Goal: Task Accomplishment & Management: Use online tool/utility

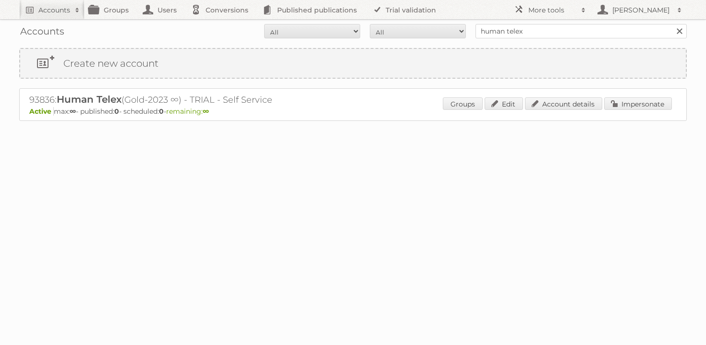
click at [530, 28] on input "human telex" at bounding box center [580, 31] width 211 height 14
type input "praxis"
click at [672, 24] on input "Search" at bounding box center [679, 31] width 14 height 14
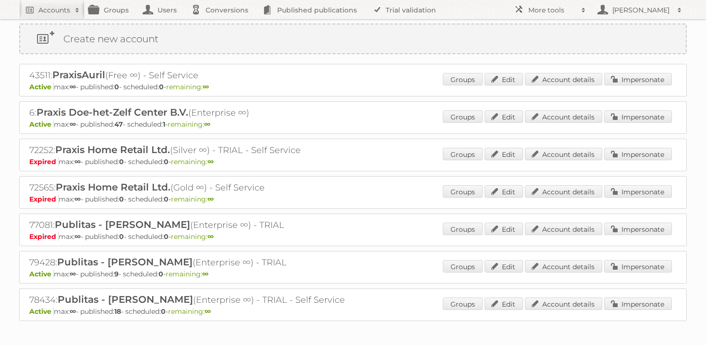
scroll to position [23, 0]
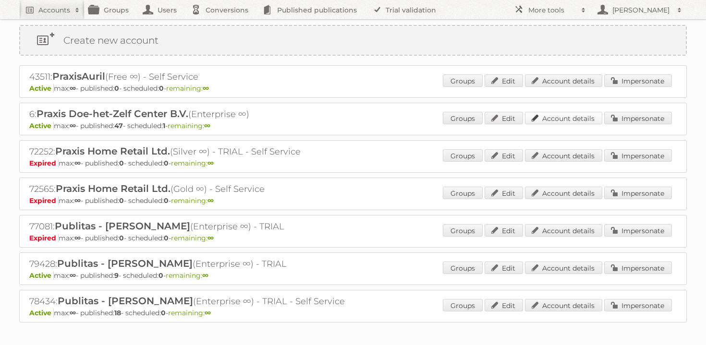
click at [566, 114] on link "Account details" at bounding box center [563, 118] width 77 height 12
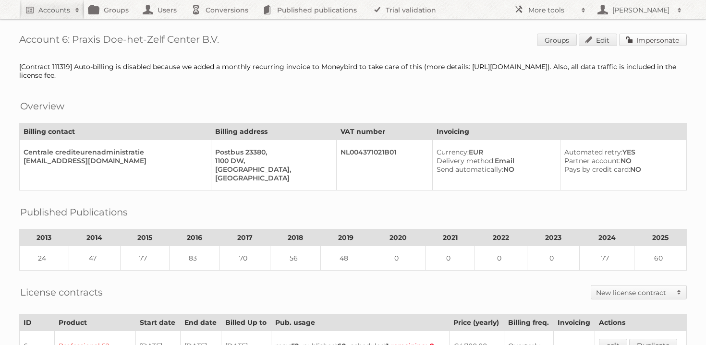
click at [647, 38] on link "Impersonate" at bounding box center [653, 40] width 68 height 12
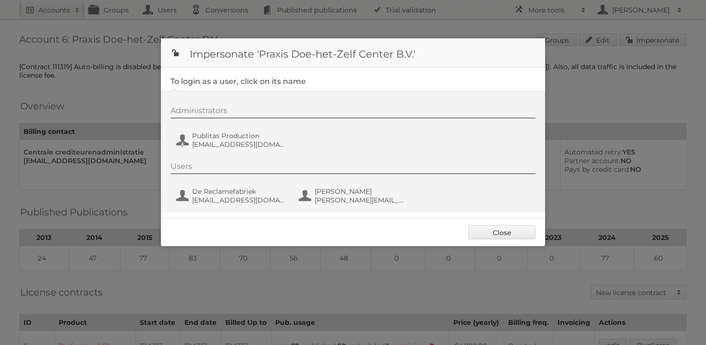
click at [208, 130] on div "Administrators Publitas Production fs+praxis@publitas.com" at bounding box center [357, 129] width 375 height 46
click at [215, 146] on span "fs+praxis@publitas.com" at bounding box center [238, 144] width 93 height 9
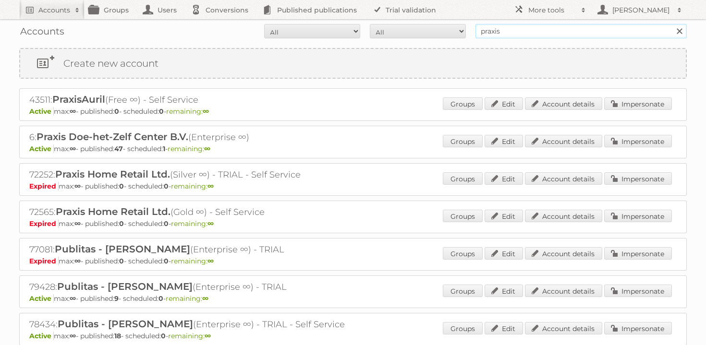
click at [550, 30] on input "praxis" at bounding box center [580, 31] width 211 height 14
type input "gamma"
click at [672, 24] on input "Search" at bounding box center [679, 31] width 14 height 14
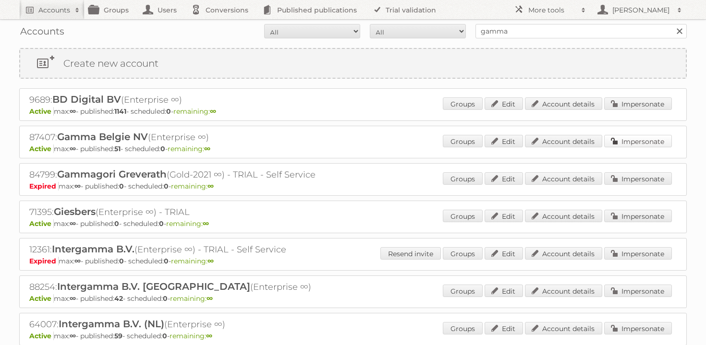
click at [632, 138] on link "Impersonate" at bounding box center [638, 141] width 68 height 12
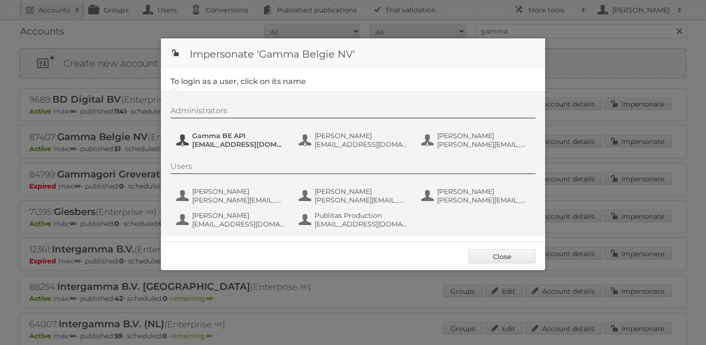
click at [248, 135] on span "Gamma BE API" at bounding box center [238, 136] width 93 height 9
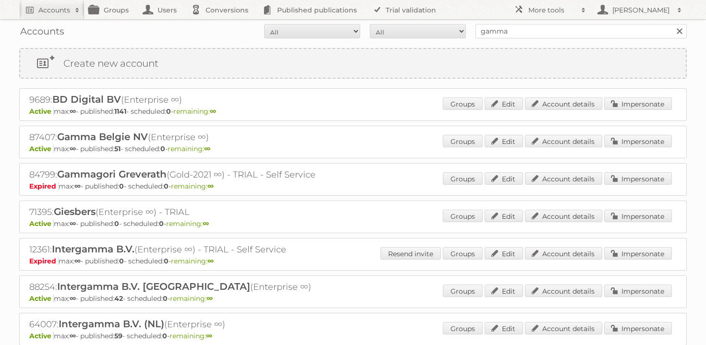
click at [536, 39] on div "Accounts All Active Expired Pending All Paid Trials Self service gamma Search" at bounding box center [353, 31] width 668 height 24
click at [538, 34] on input "gamma" at bounding box center [580, 31] width 211 height 14
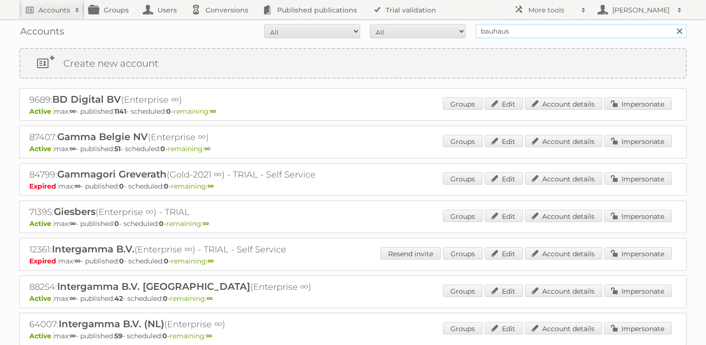
type input "bauhaus"
click at [672, 24] on input "Search" at bounding box center [679, 31] width 14 height 14
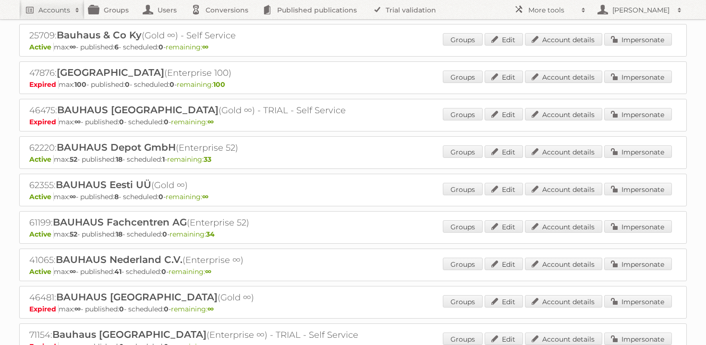
scroll to position [240, 0]
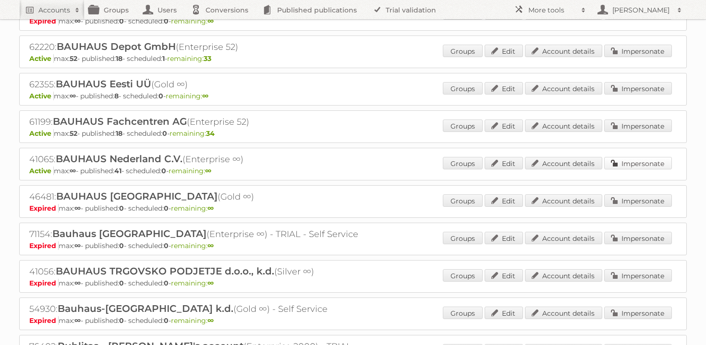
click at [634, 162] on link "Impersonate" at bounding box center [638, 163] width 68 height 12
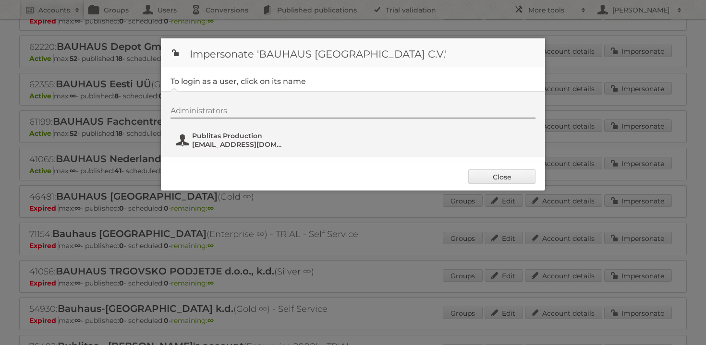
click at [238, 138] on span "Publitas Production" at bounding box center [238, 136] width 93 height 9
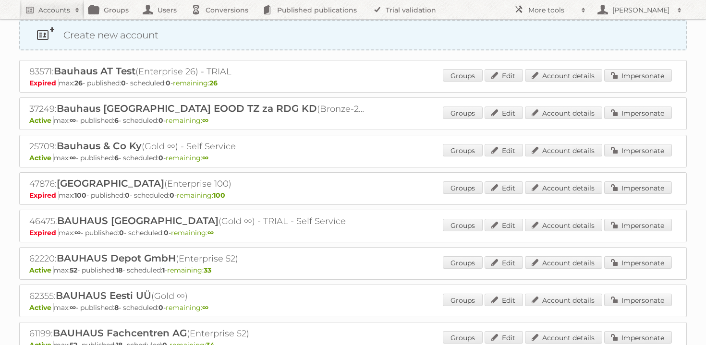
scroll to position [0, 0]
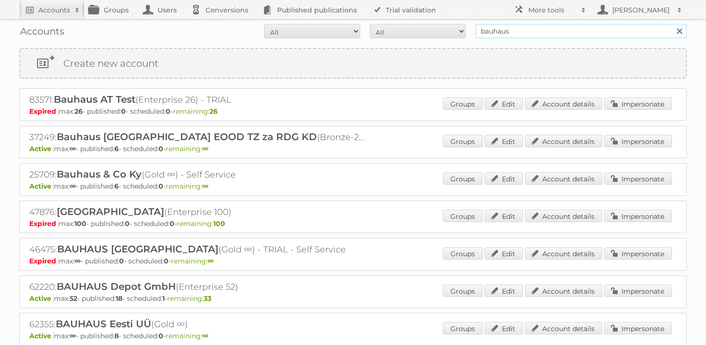
click at [527, 36] on input "bauhaus" at bounding box center [580, 31] width 211 height 14
type input "karwei"
click at [672, 24] on input "Search" at bounding box center [679, 31] width 14 height 14
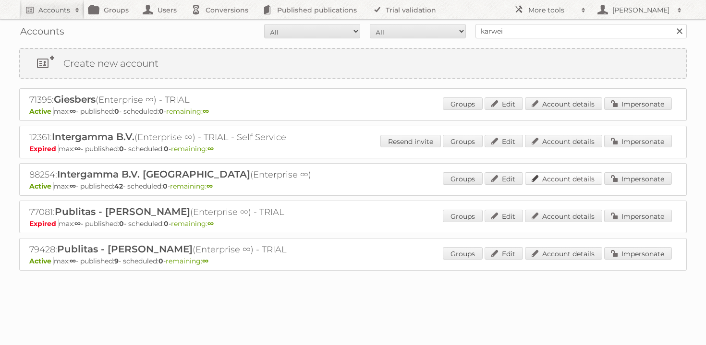
click at [565, 176] on link "Account details" at bounding box center [563, 178] width 77 height 12
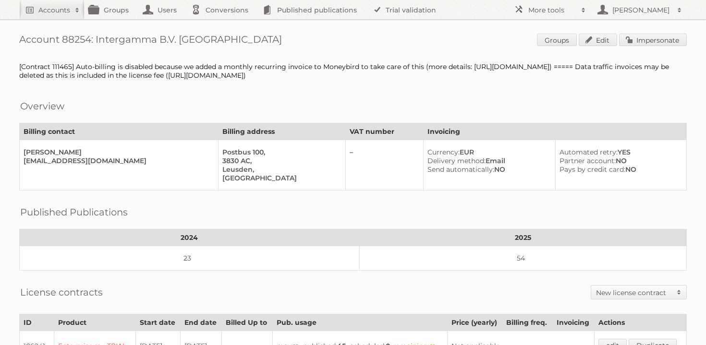
click at [653, 49] on div "Account 88254: Intergamma B.V. [GEOGRAPHIC_DATA] Groups Edit Impersonate [Contr…" at bounding box center [353, 340] width 706 height 681
click at [654, 46] on span "Groups Edit Impersonate" at bounding box center [612, 41] width 150 height 14
click at [654, 41] on link "Impersonate" at bounding box center [653, 40] width 68 height 12
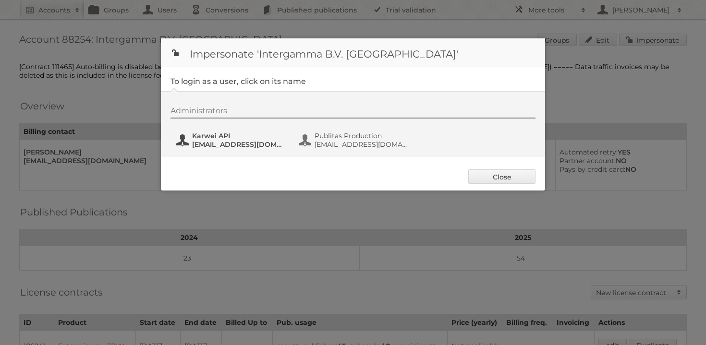
click at [216, 147] on span "[EMAIL_ADDRESS][DOMAIN_NAME]" at bounding box center [238, 144] width 93 height 9
